Goal: Information Seeking & Learning: Learn about a topic

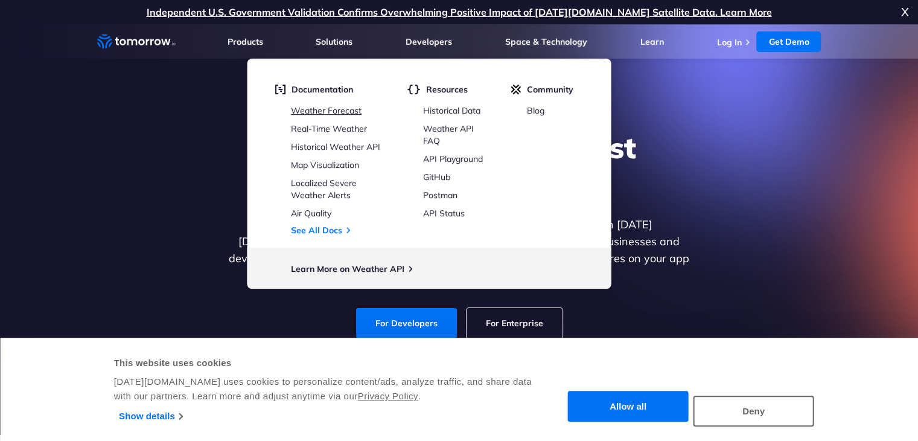
click at [352, 112] on link "Weather Forecast" at bounding box center [326, 110] width 71 height 11
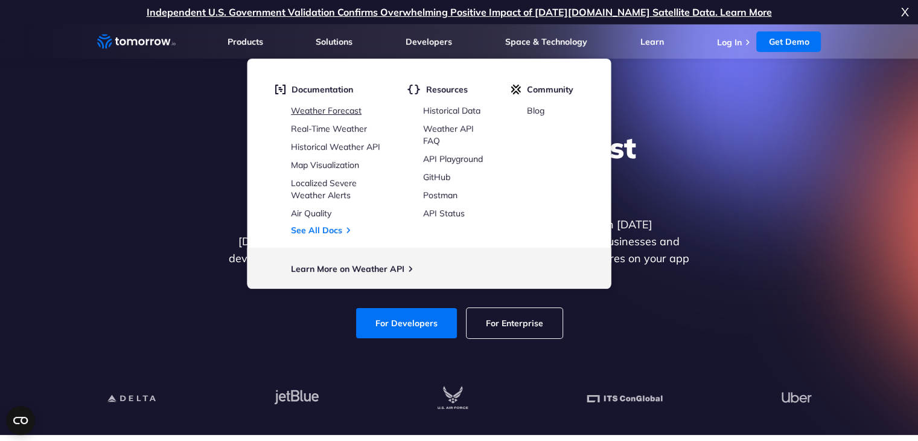
click at [352, 112] on link "Weather Forecast" at bounding box center [326, 110] width 71 height 11
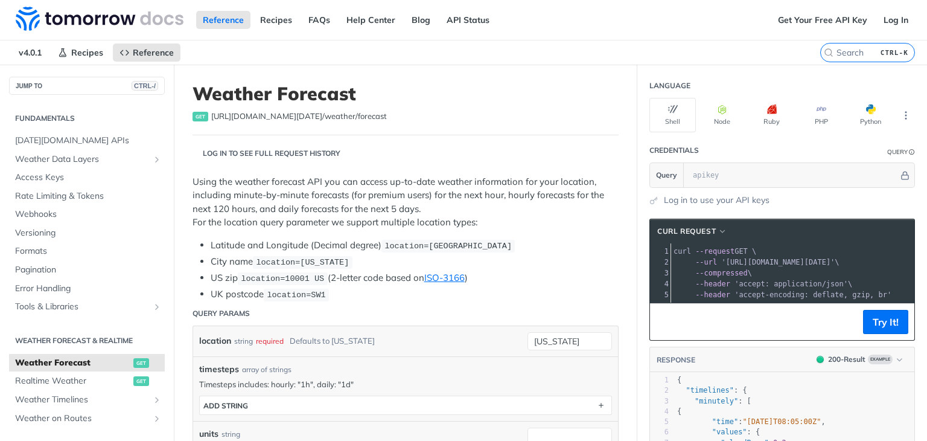
scroll to position [12, 0]
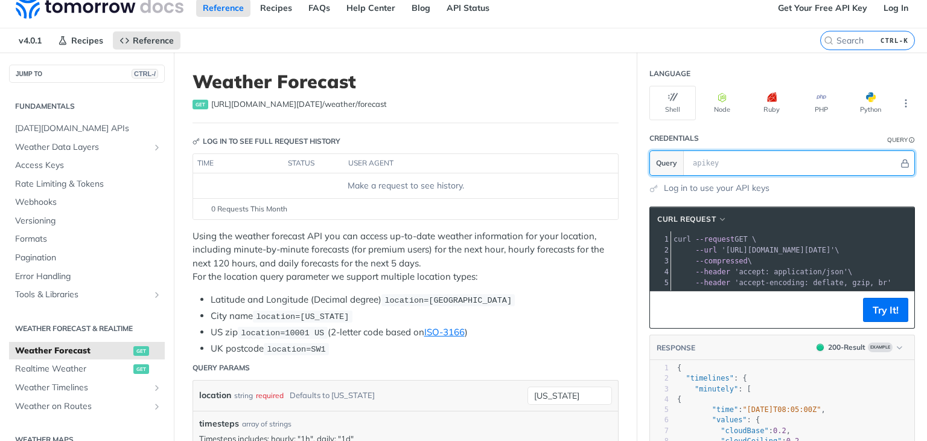
click at [718, 163] on input "text" at bounding box center [793, 163] width 212 height 24
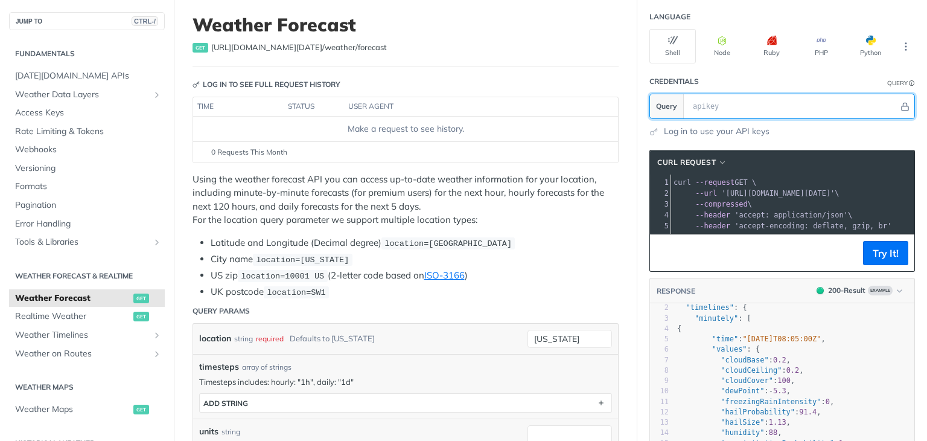
scroll to position [0, 0]
